Goal: Book appointment/travel/reservation

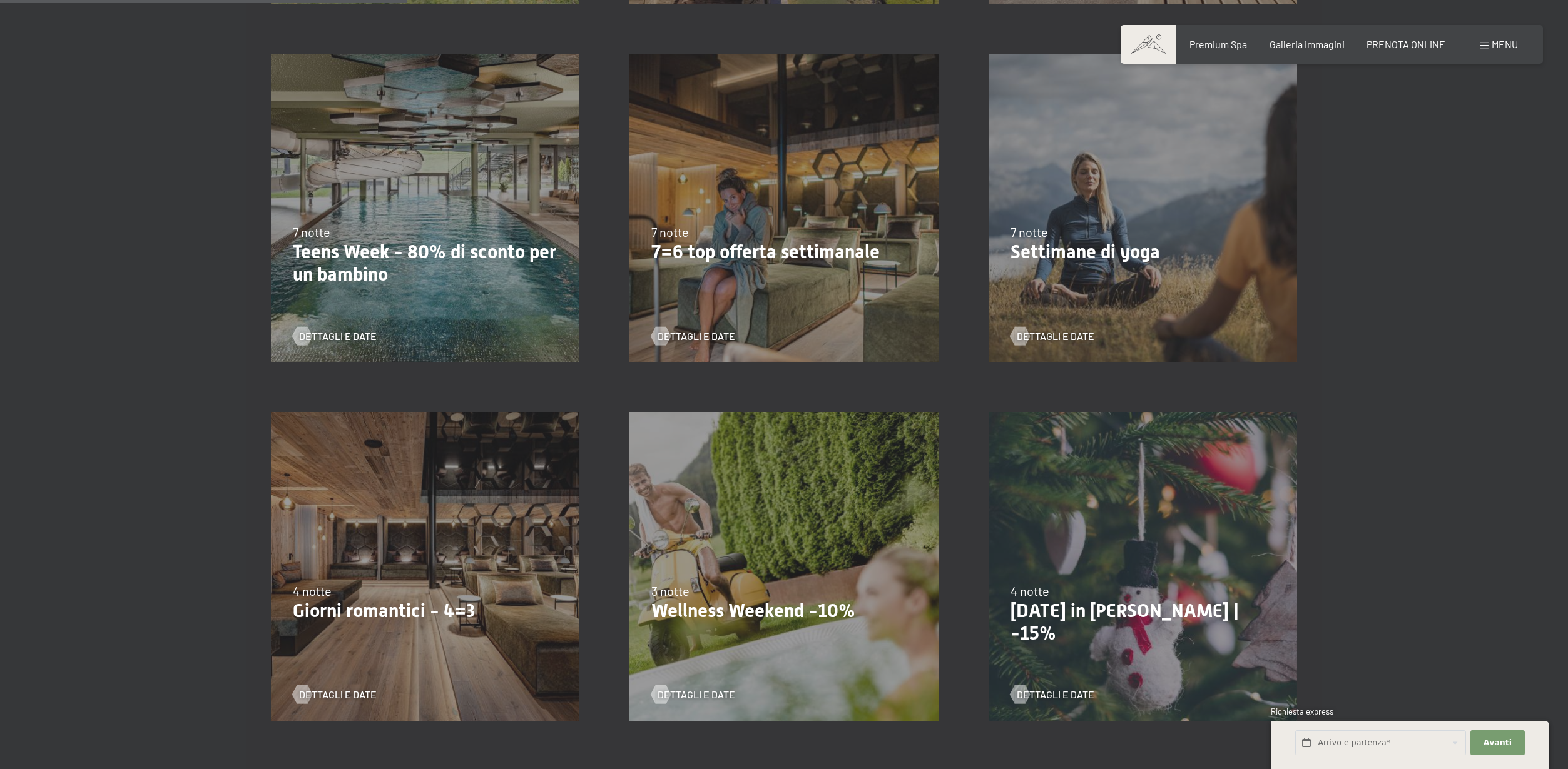
scroll to position [690, 0]
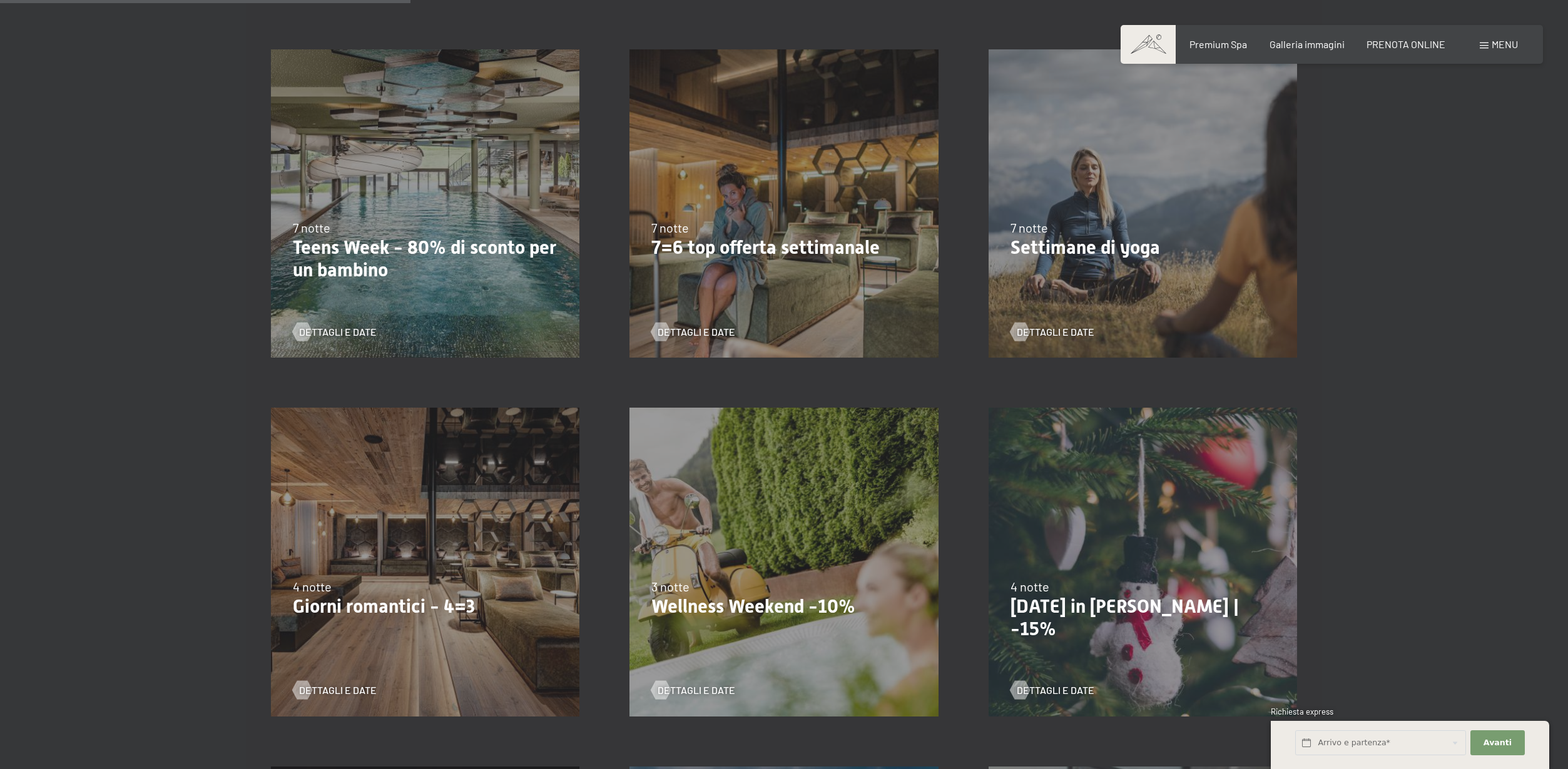
click at [413, 516] on div "[DATE]-[DATE] [DATE]-[DATE] [DATE]-[DATE] [DATE]-[DATE] [DATE]-[DATE] [DATE]-[D…" at bounding box center [425, 561] width 359 height 358
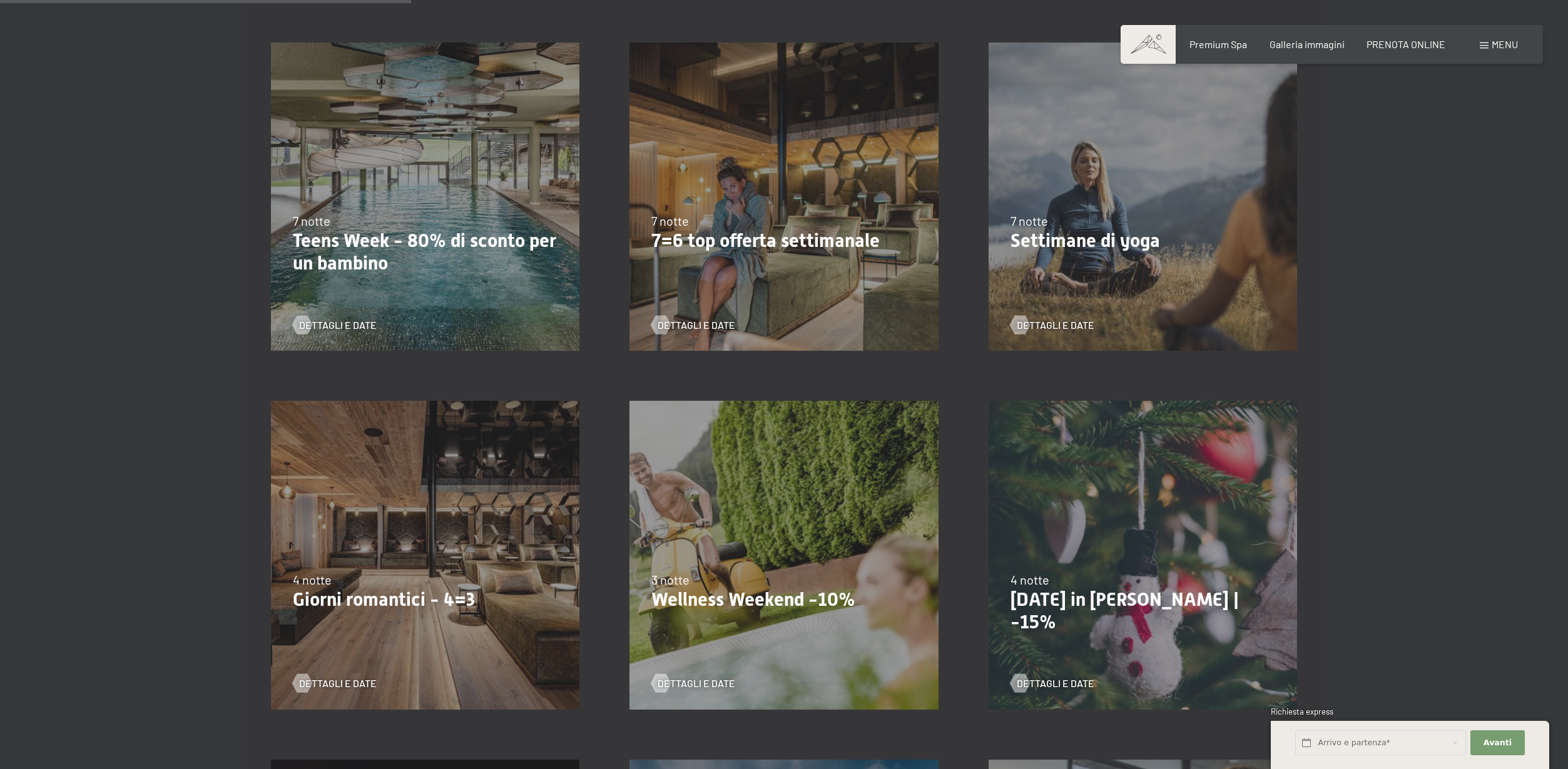
click at [453, 594] on p "Giorni romantici - 4=3" at bounding box center [425, 599] width 265 height 22
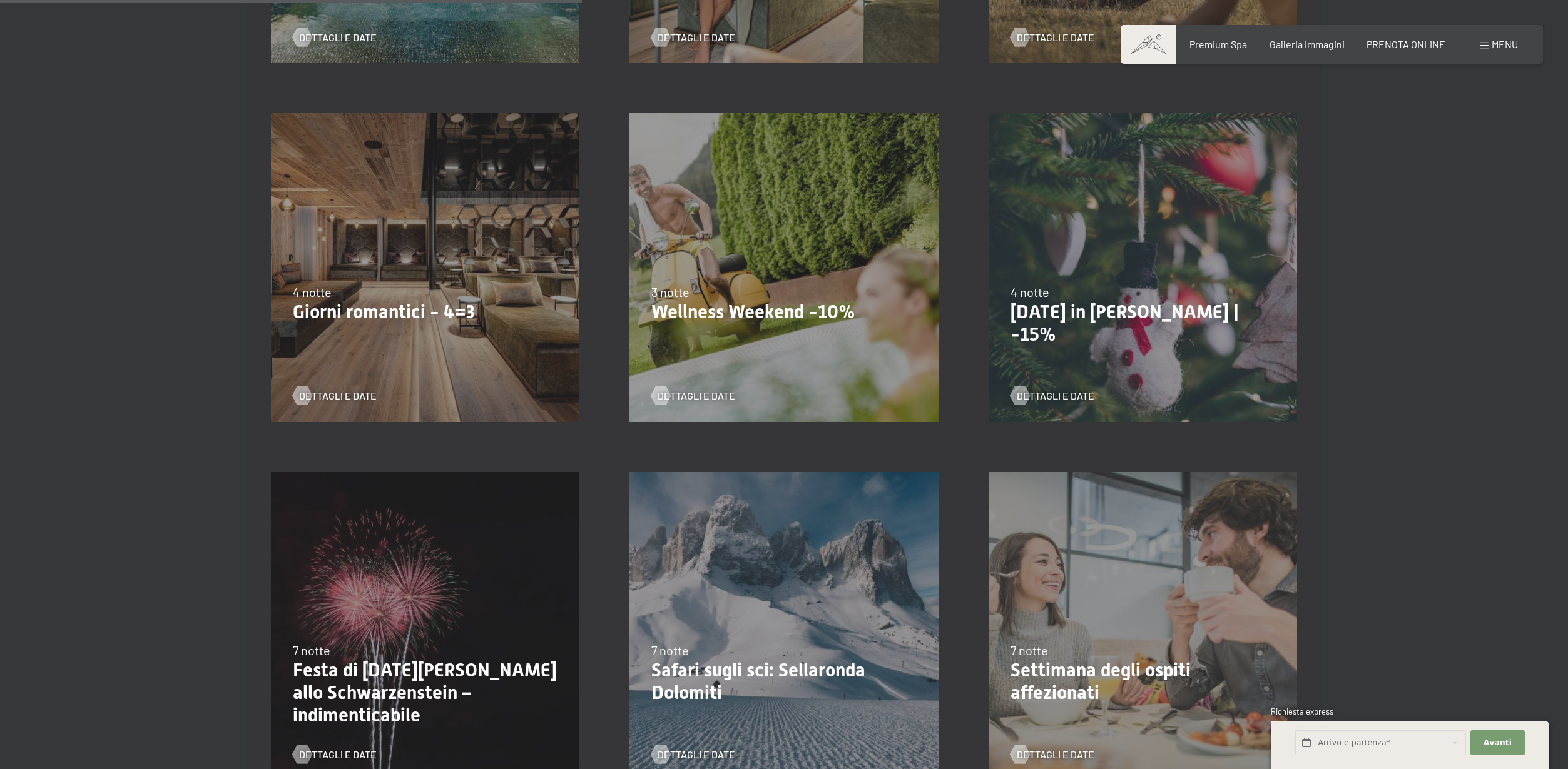
scroll to position [979, 0]
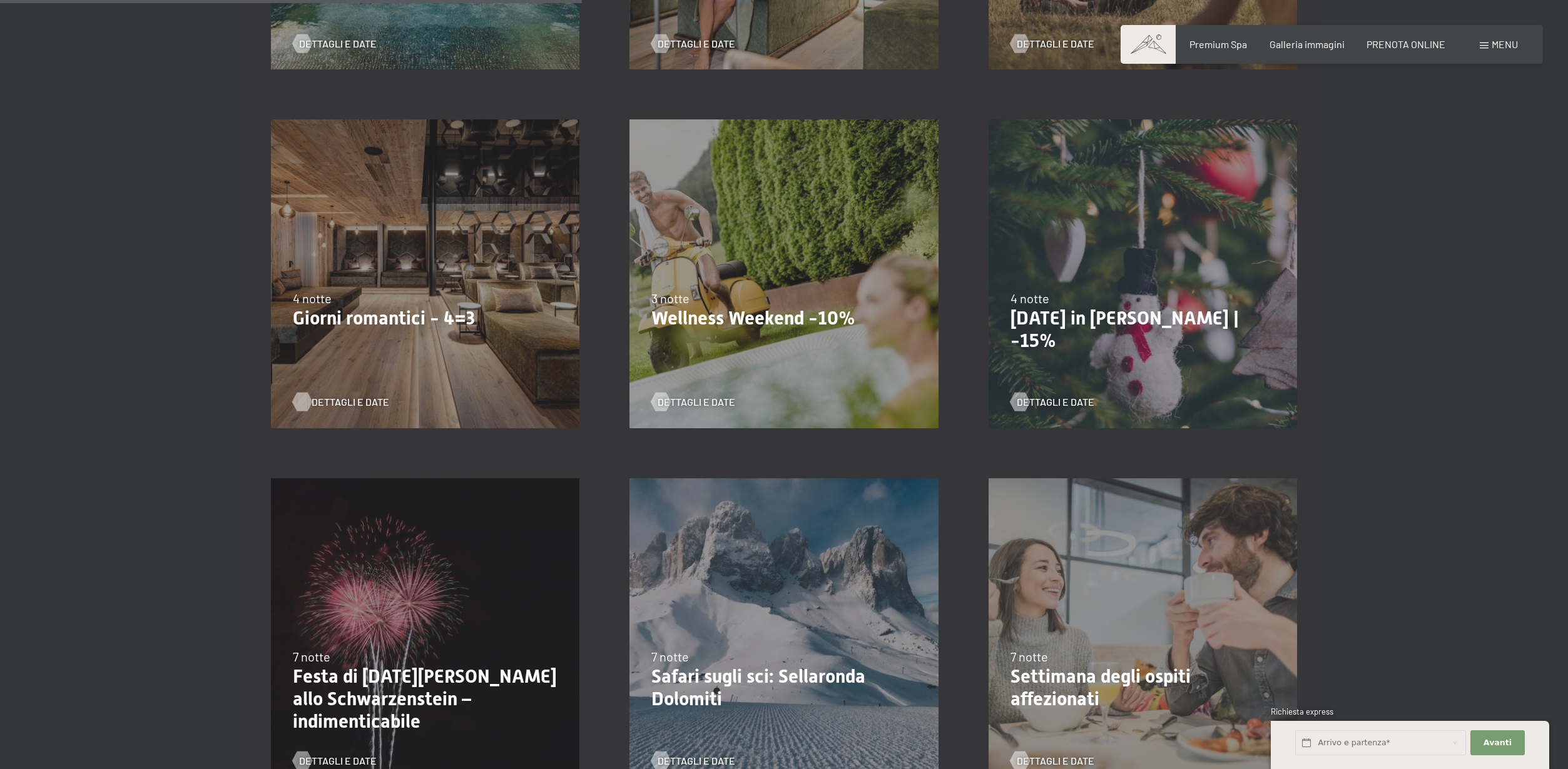
click at [325, 400] on span "Dettagli e Date" at bounding box center [350, 402] width 77 height 14
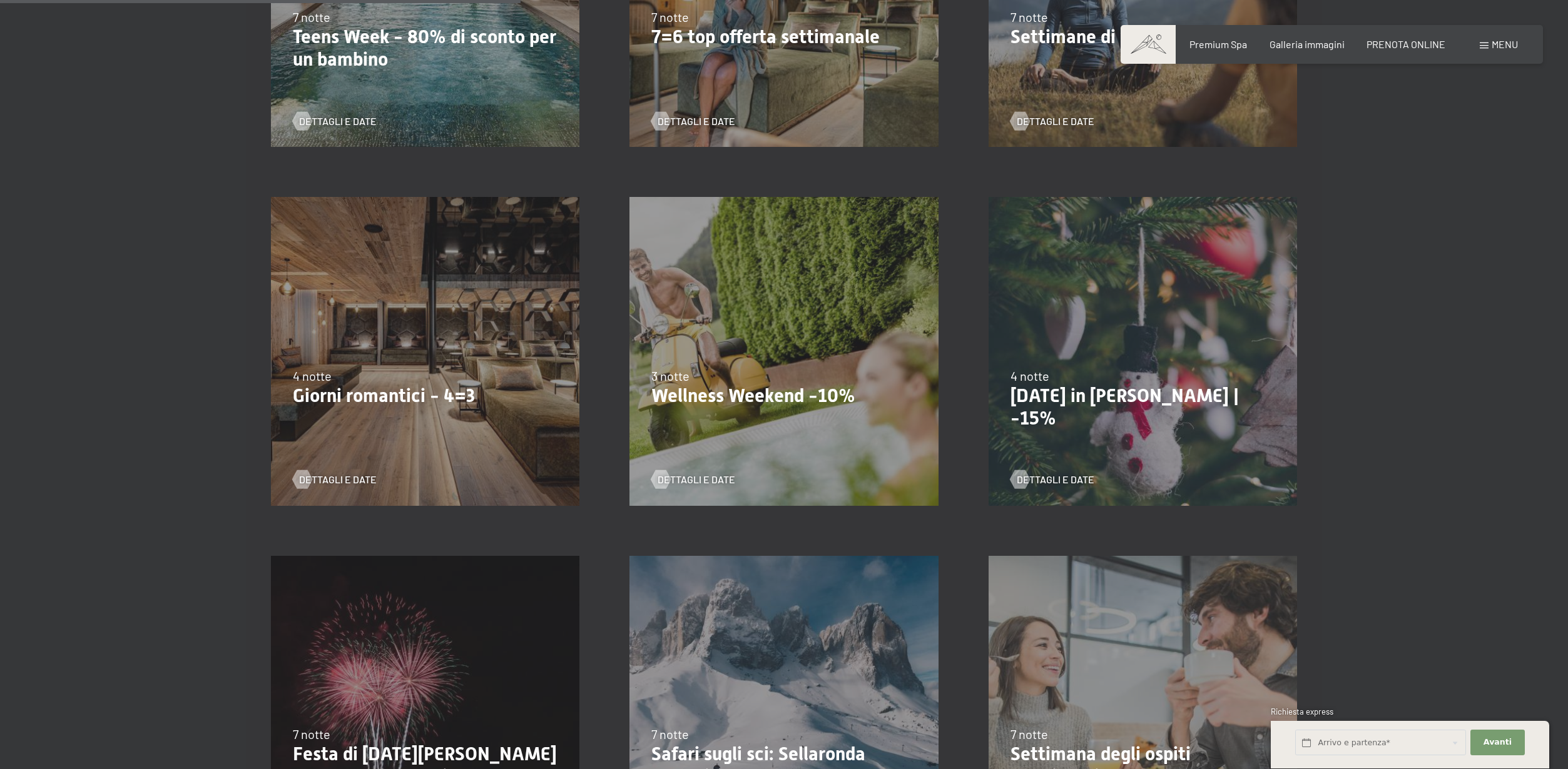
scroll to position [894, 0]
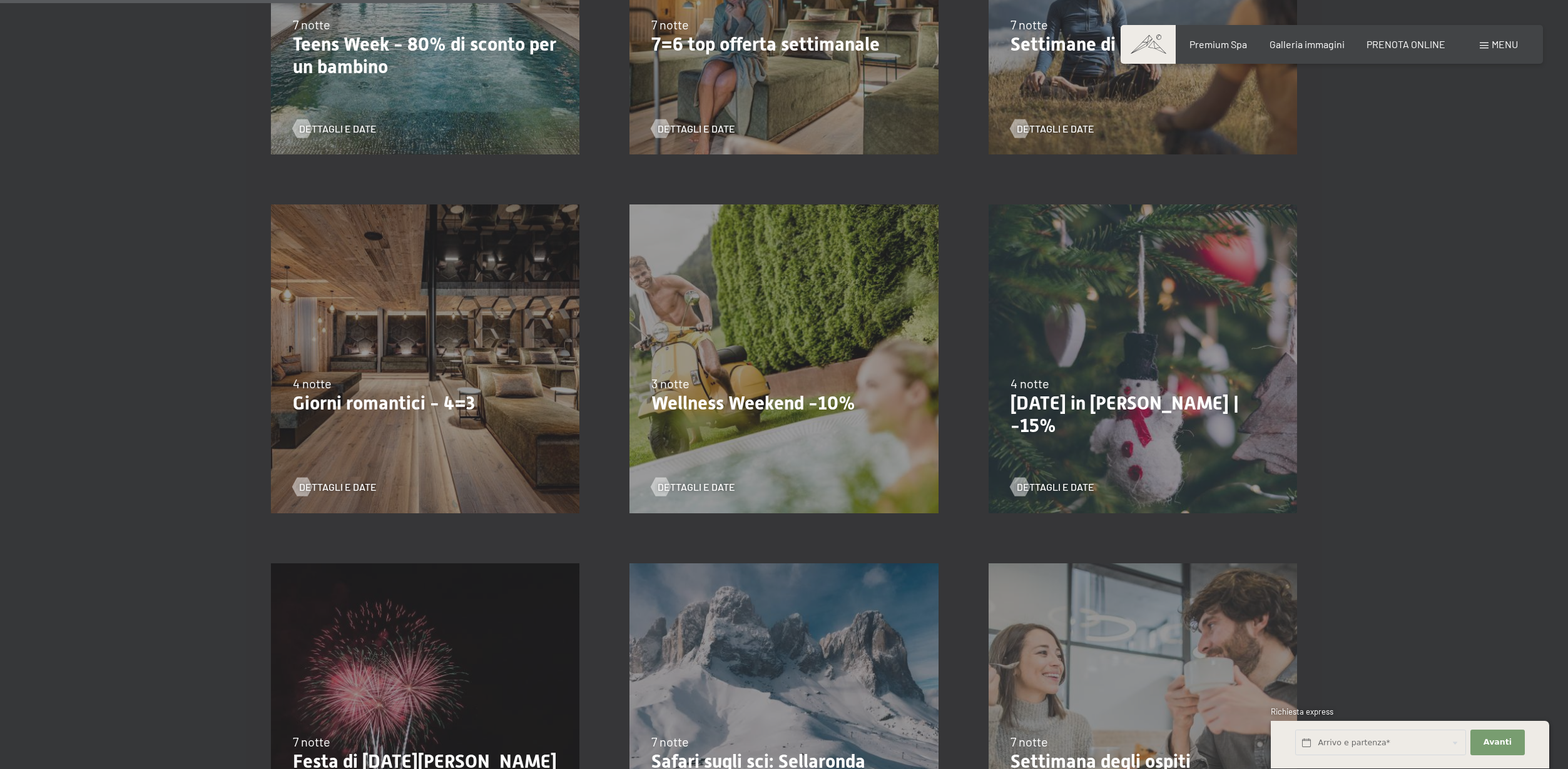
click at [448, 440] on div "[DATE]-[DATE] [DATE]-[DATE] [DATE]-[DATE] [DATE]-[DATE] [DATE]-[DATE] [DATE]-[D…" at bounding box center [425, 358] width 359 height 358
click at [342, 486] on span "Dettagli e Date" at bounding box center [350, 487] width 77 height 14
